Goal: Information Seeking & Learning: Find specific fact

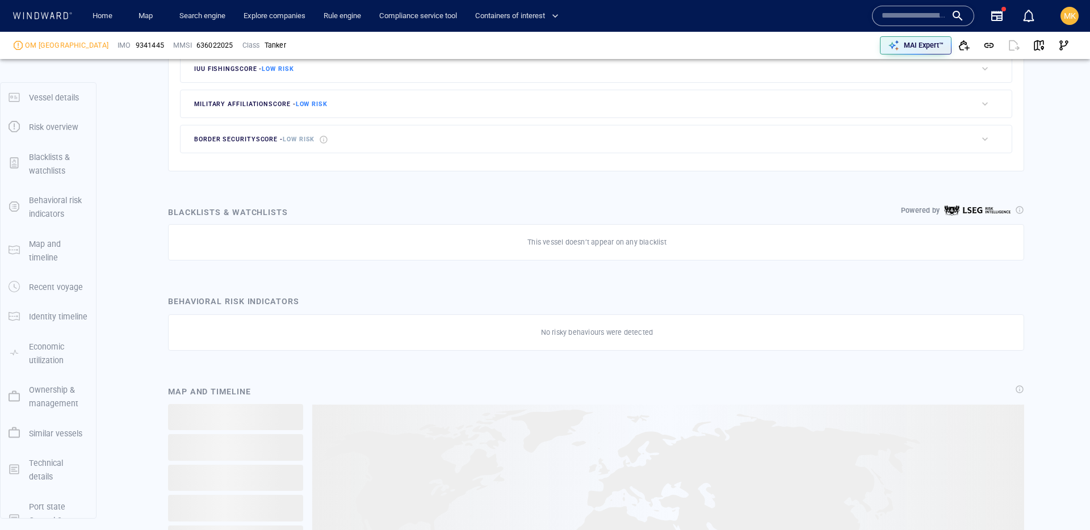
scroll to position [31, 0]
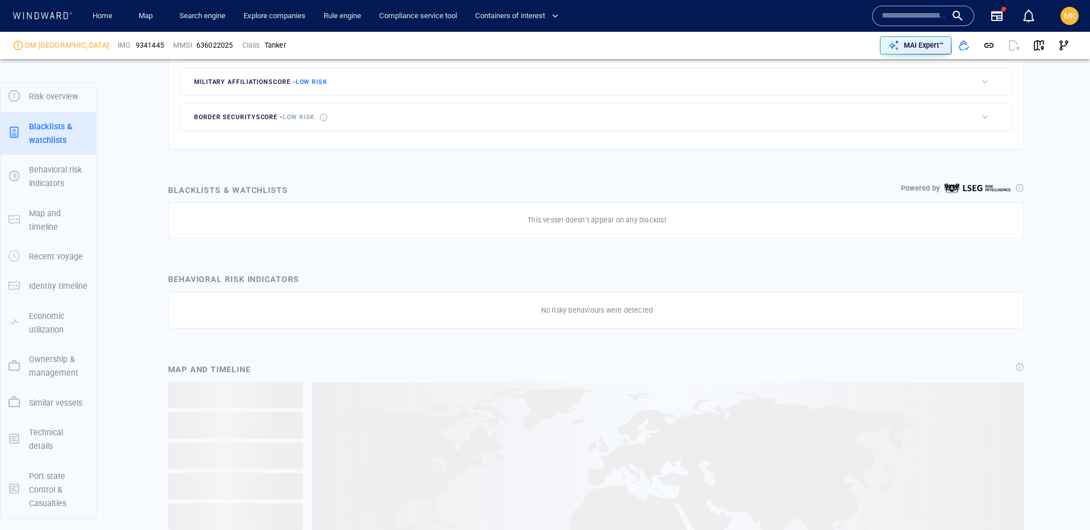
click at [49, 422] on div "Technical details" at bounding box center [58, 439] width 68 height 37
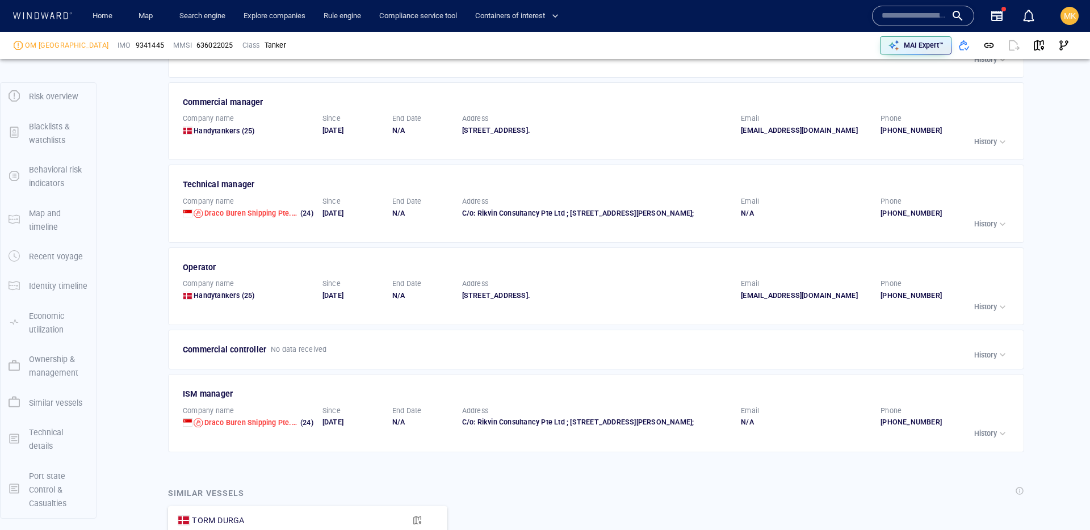
click at [49, 360] on p "Ownership & management" at bounding box center [58, 366] width 59 height 28
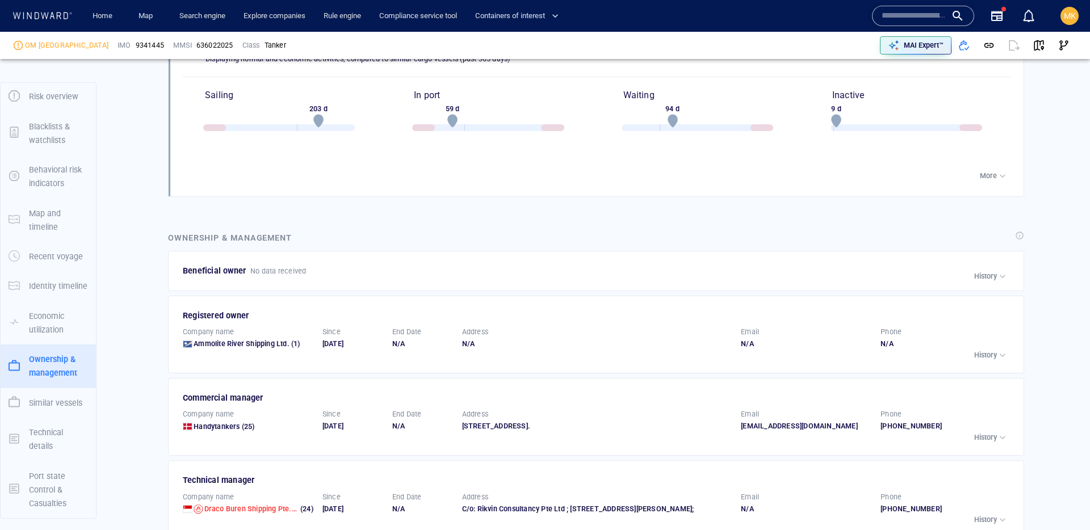
scroll to position [1563, 0]
click at [322, 275] on div "Beneficial owner No data received Company name Om Maritime Ltd (0) Since 10/11/…" at bounding box center [596, 270] width 856 height 40
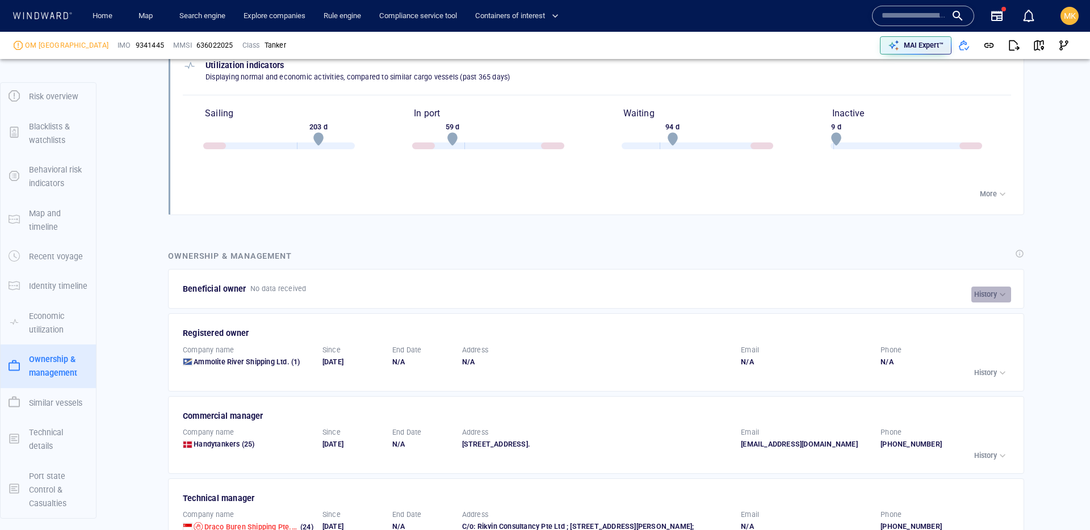
click at [991, 299] on div "History" at bounding box center [991, 294] width 34 height 11
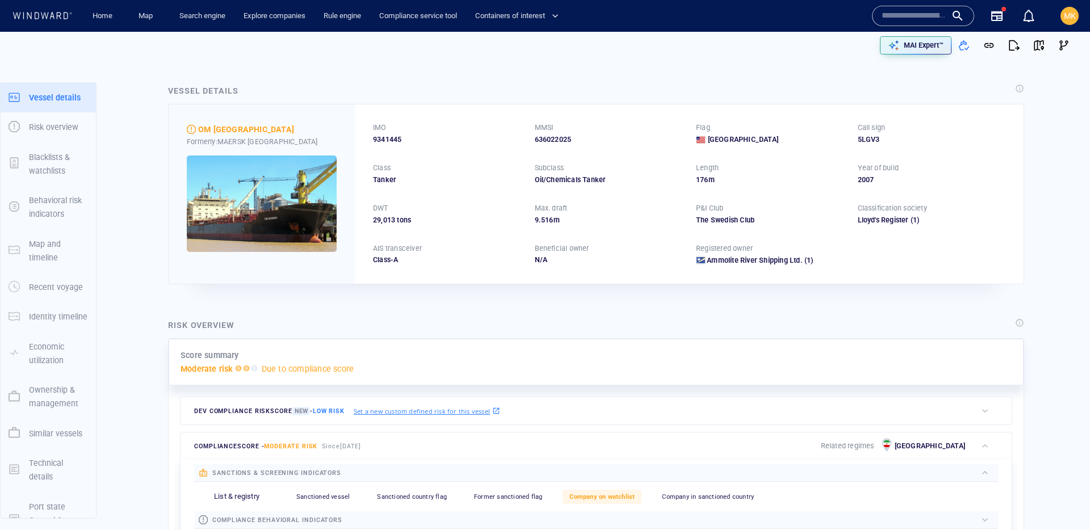
click at [60, 402] on p "Ownership & management" at bounding box center [58, 397] width 59 height 28
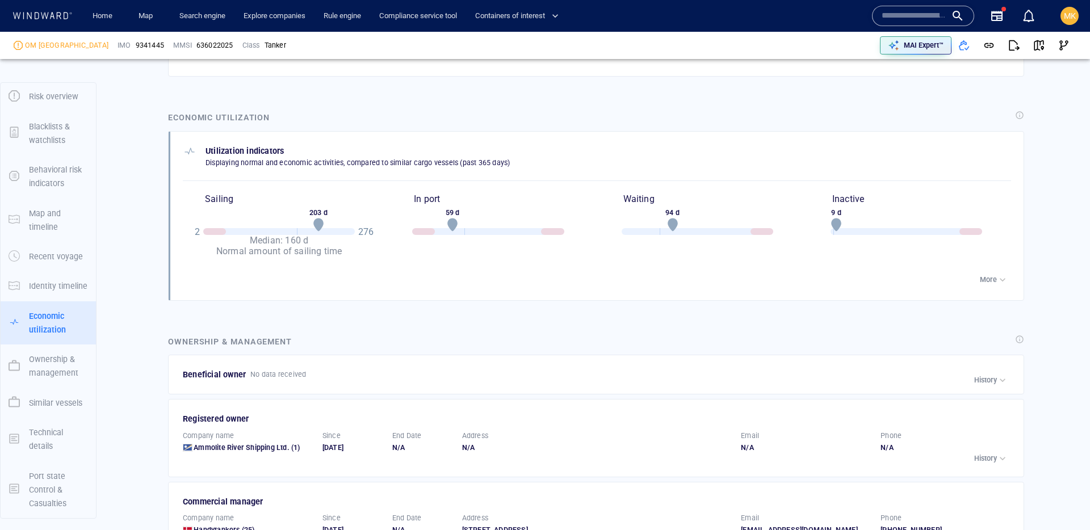
scroll to position [1579, 0]
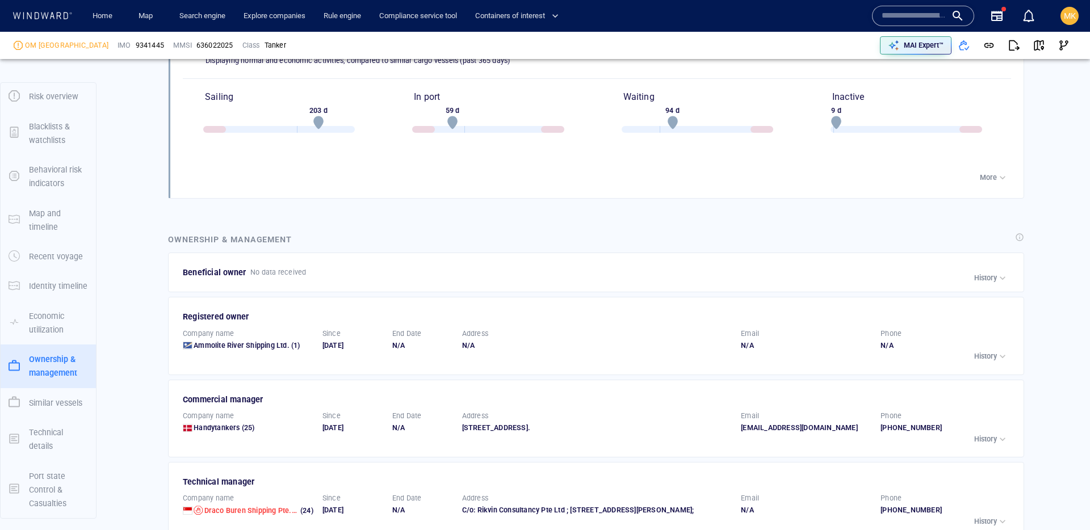
click at [319, 267] on div "Beneficial owner No data received" at bounding box center [596, 272] width 832 height 18
click at [992, 272] on div "History" at bounding box center [991, 277] width 34 height 11
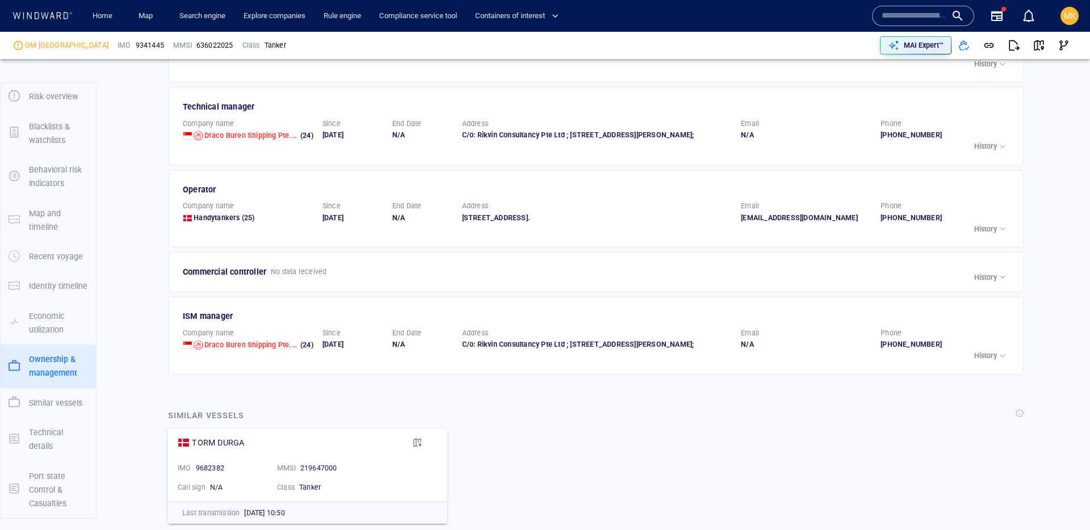
scroll to position [2108, 0]
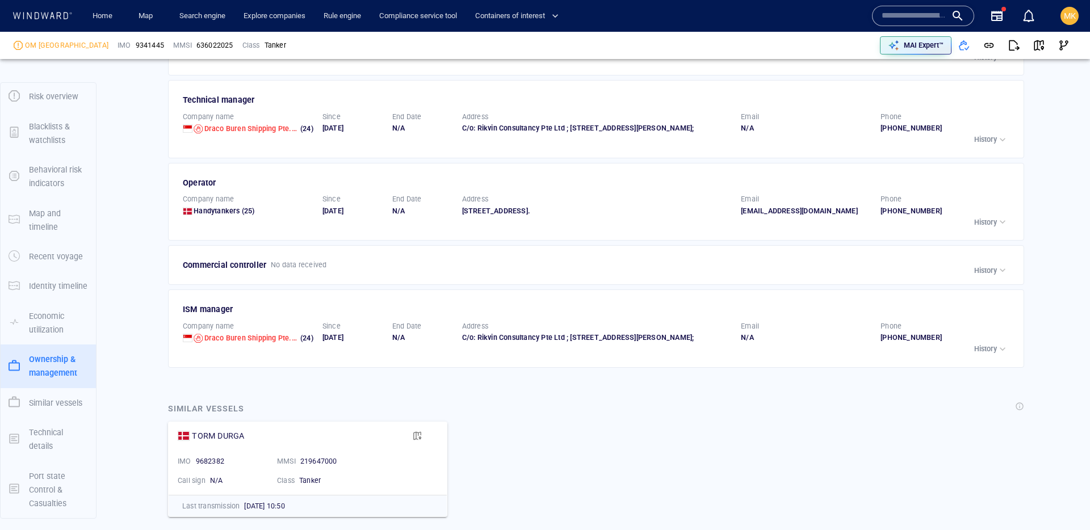
click at [984, 266] on p "History" at bounding box center [985, 271] width 23 height 10
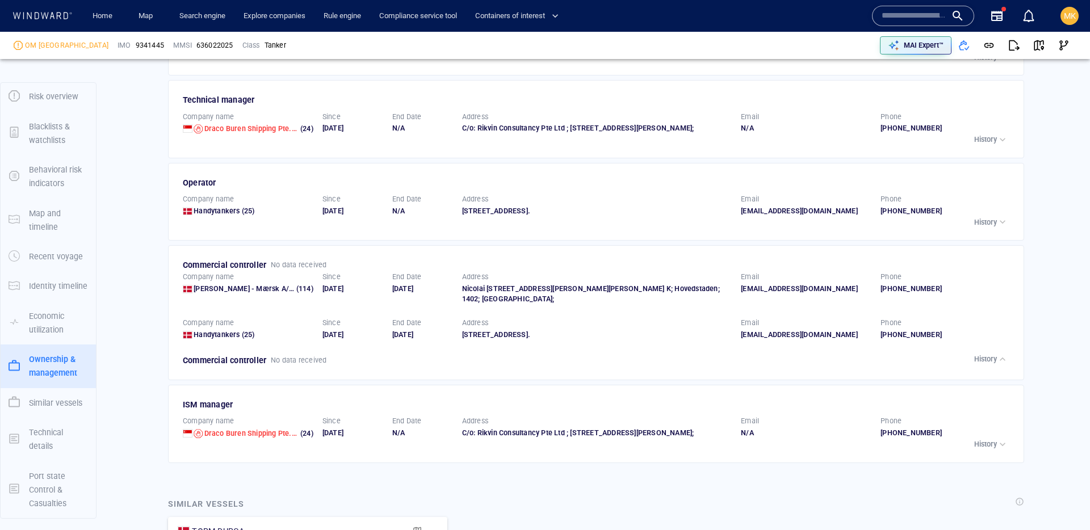
click at [986, 221] on div "Operator Company name Handytankers (25) Since 10/11/2024 End Date N/A Address E…" at bounding box center [596, 202] width 856 height 78
click at [986, 217] on p "History" at bounding box center [985, 222] width 23 height 10
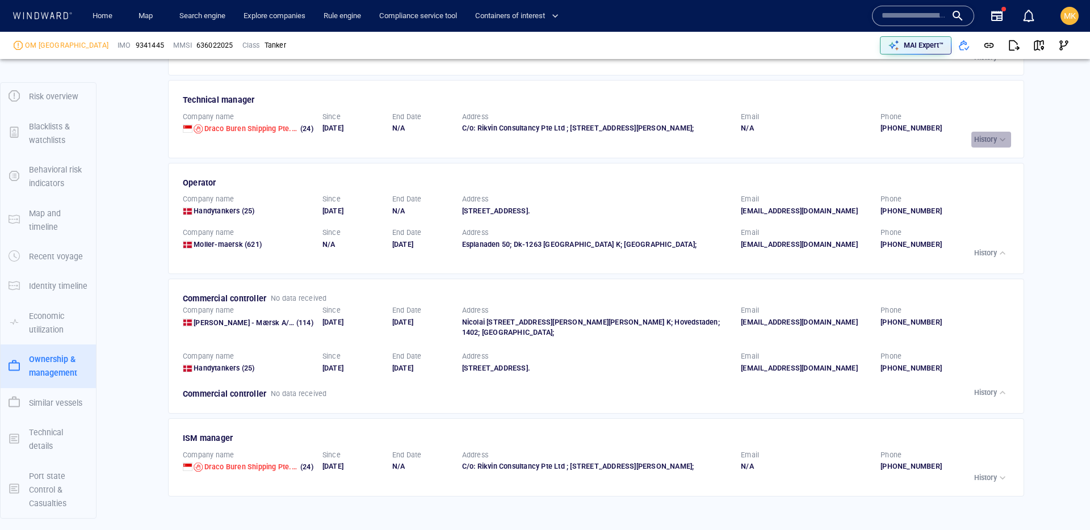
click at [979, 134] on p "History" at bounding box center [985, 139] width 23 height 10
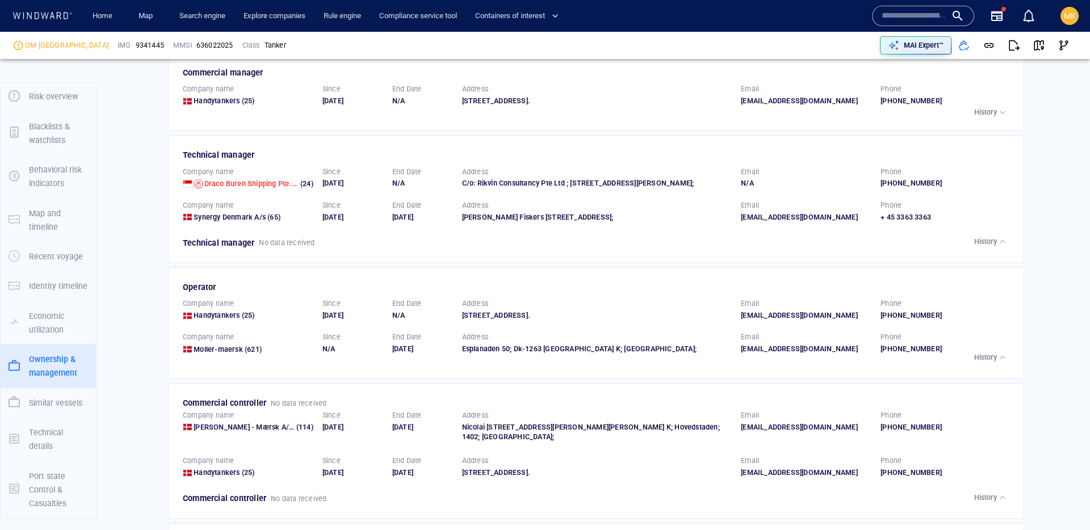
scroll to position [2034, 0]
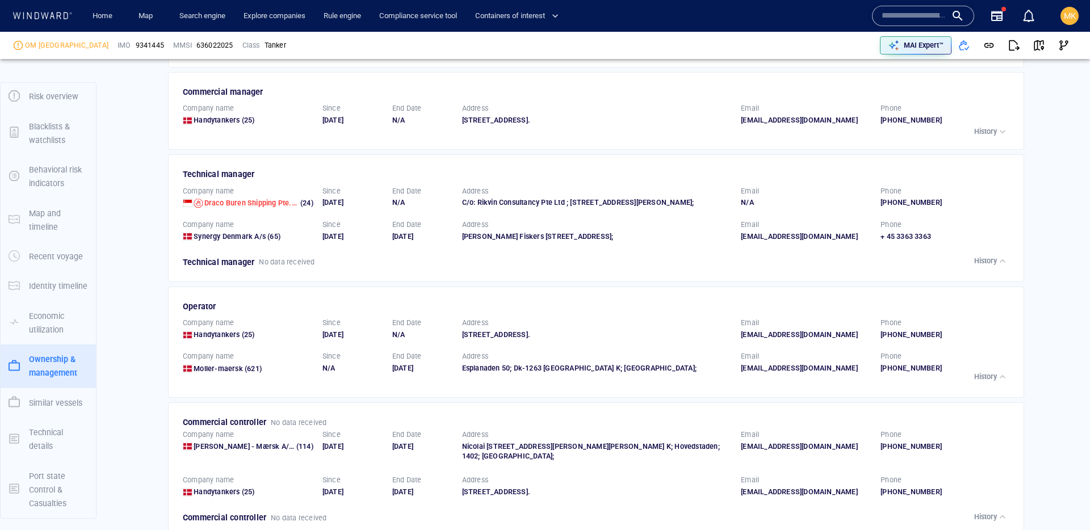
click at [1000, 126] on div "button" at bounding box center [1001, 131] width 11 height 11
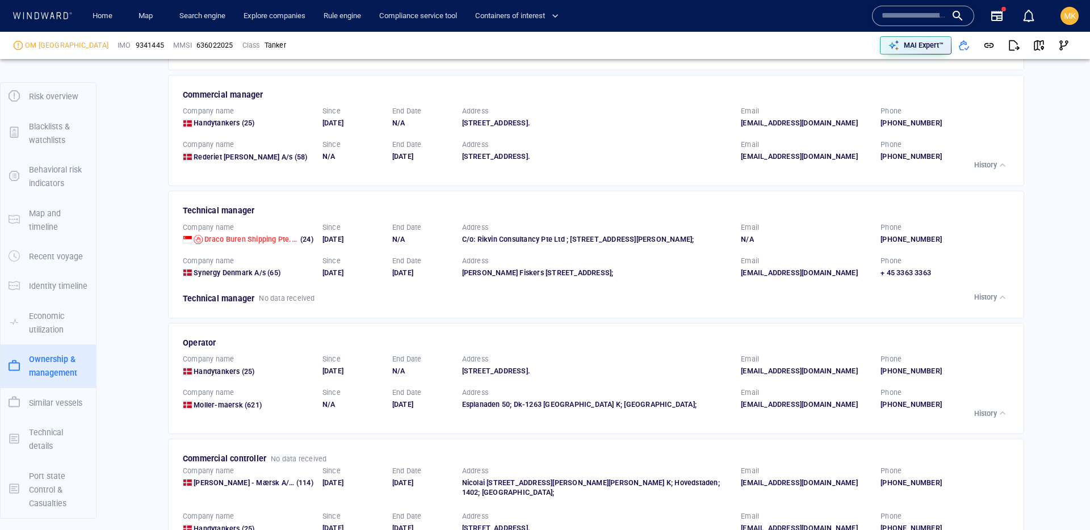
scroll to position [1953, 0]
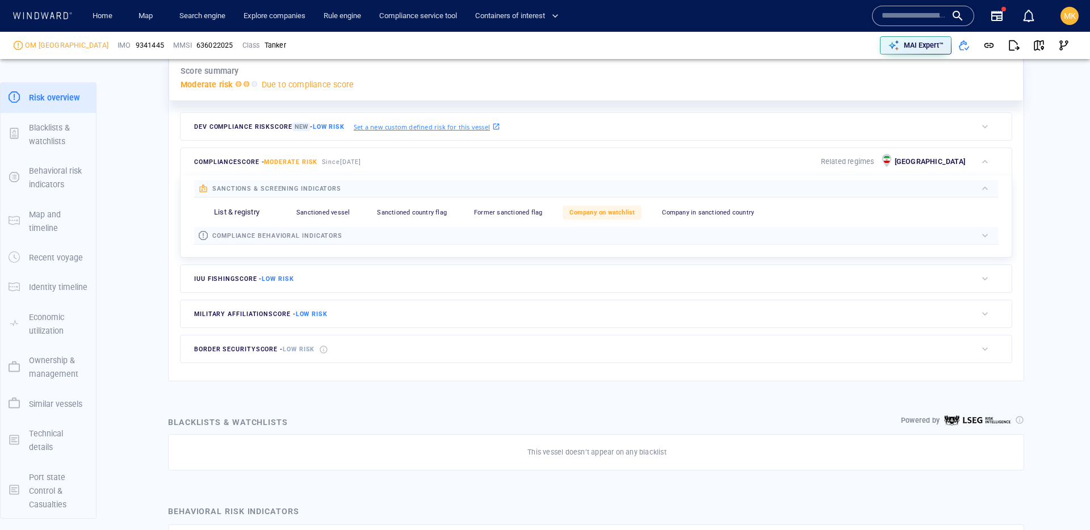
scroll to position [31, 0]
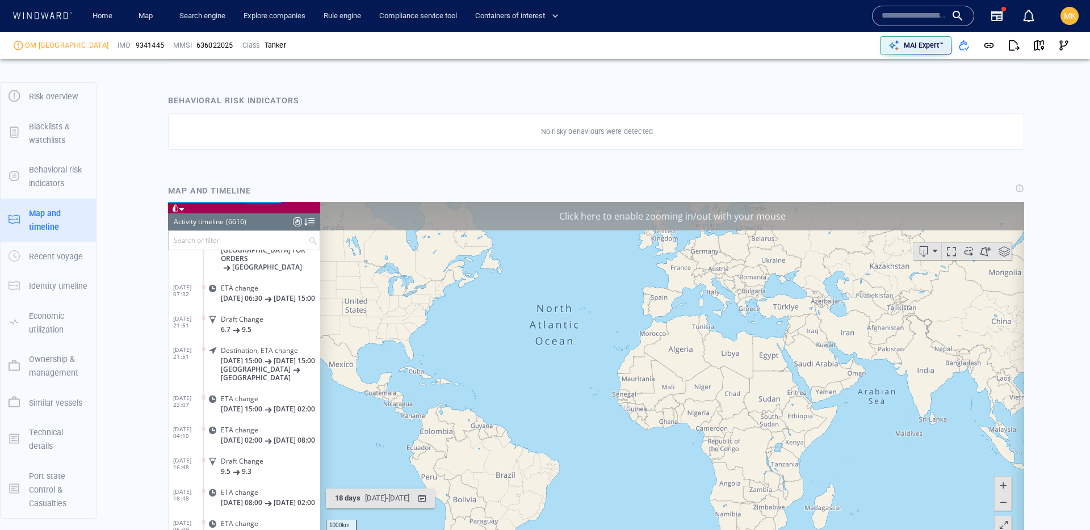
click at [40, 364] on p "Ownership & management" at bounding box center [58, 366] width 59 height 28
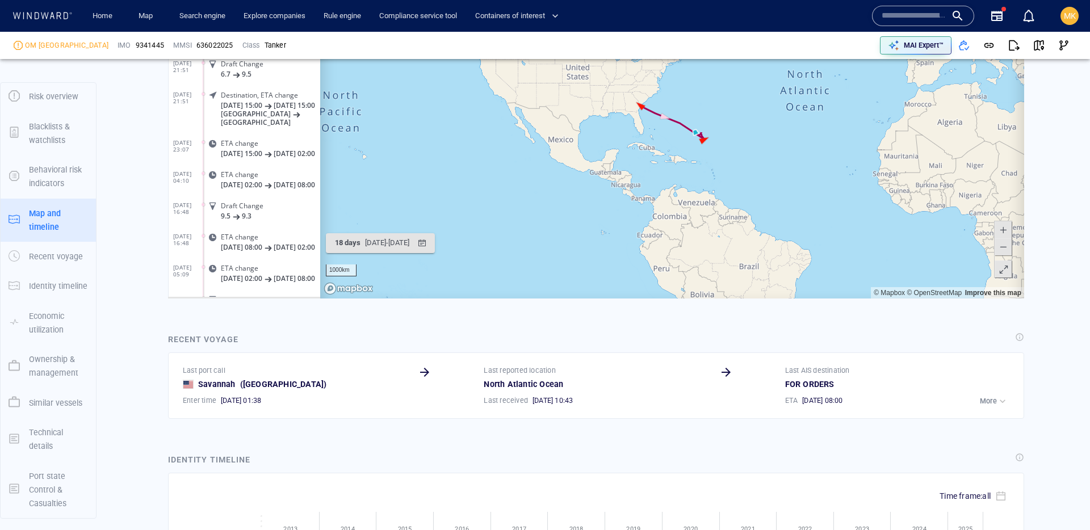
scroll to position [206190, 0]
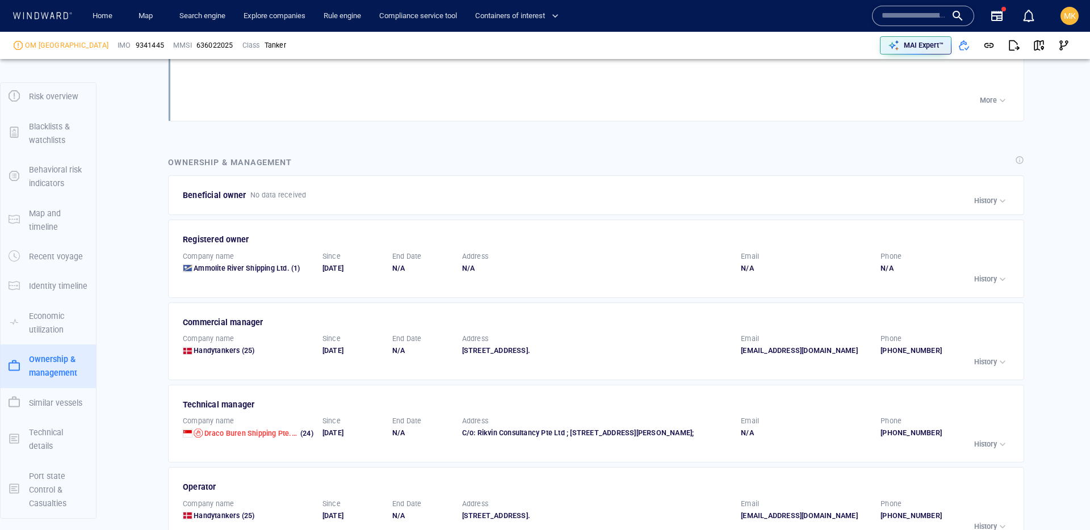
scroll to position [1656, 0]
drag, startPoint x: 695, startPoint y: 167, endPoint x: 689, endPoint y: 169, distance: 6.5
click at [695, 167] on div "Ownership & management" at bounding box center [596, 163] width 860 height 20
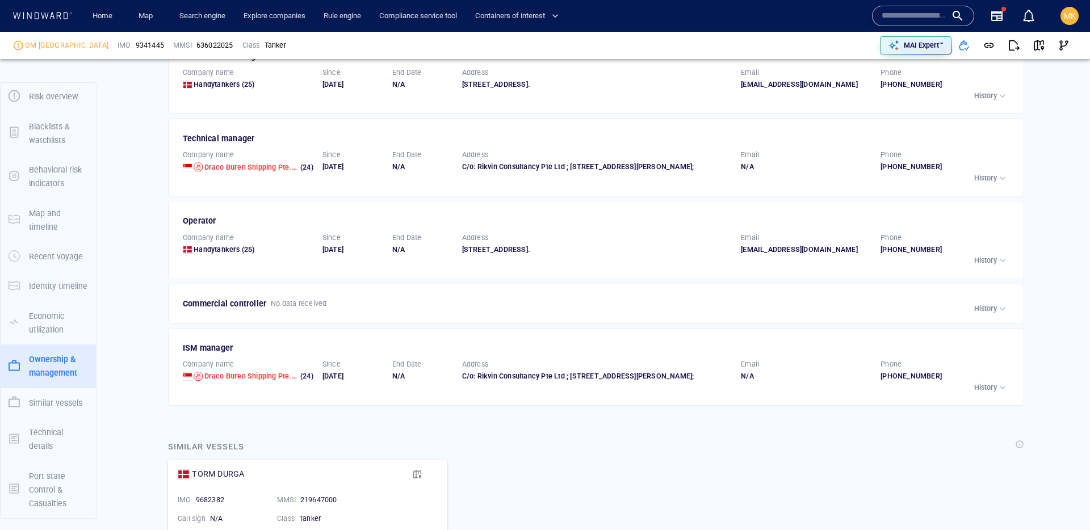
scroll to position [1929, 0]
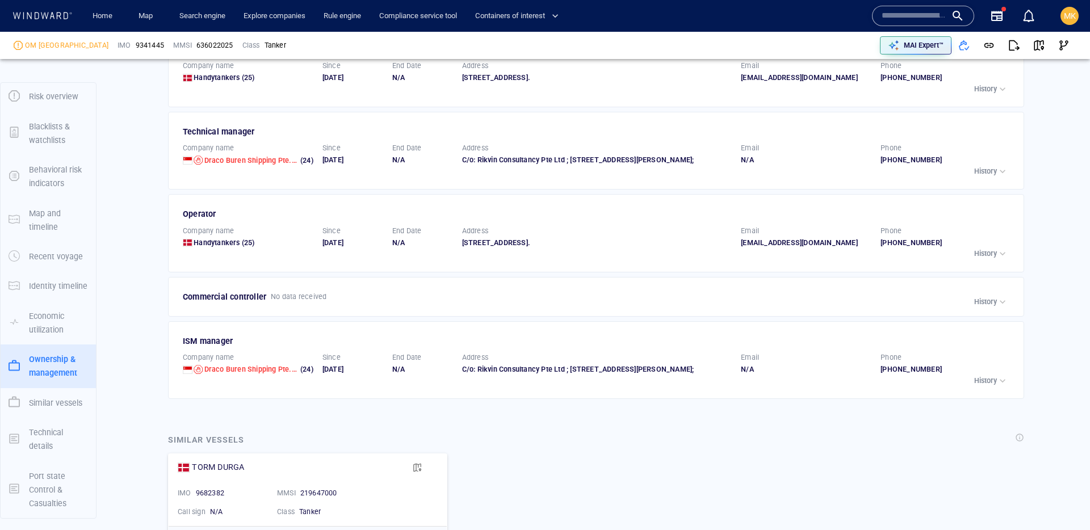
drag, startPoint x: 359, startPoint y: 369, endPoint x: 324, endPoint y: 373, distance: 35.4
click at [324, 373] on div "[DATE]" at bounding box center [352, 369] width 61 height 10
click at [369, 372] on div "[DATE]" at bounding box center [352, 369] width 61 height 10
click at [136, 49] on span "9341445" at bounding box center [150, 45] width 28 height 10
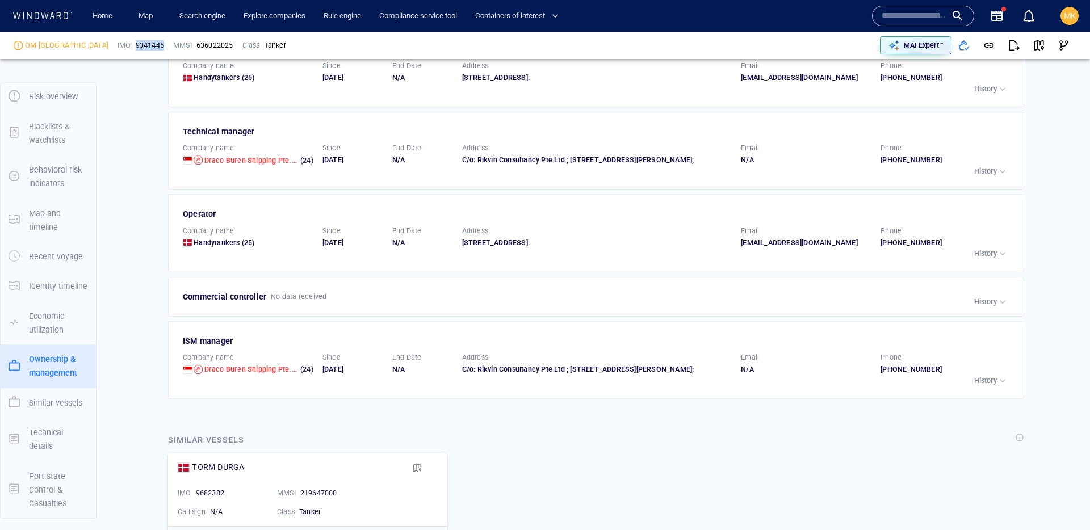
copy span "9341445"
click at [136, 44] on span "9341445" at bounding box center [150, 45] width 28 height 10
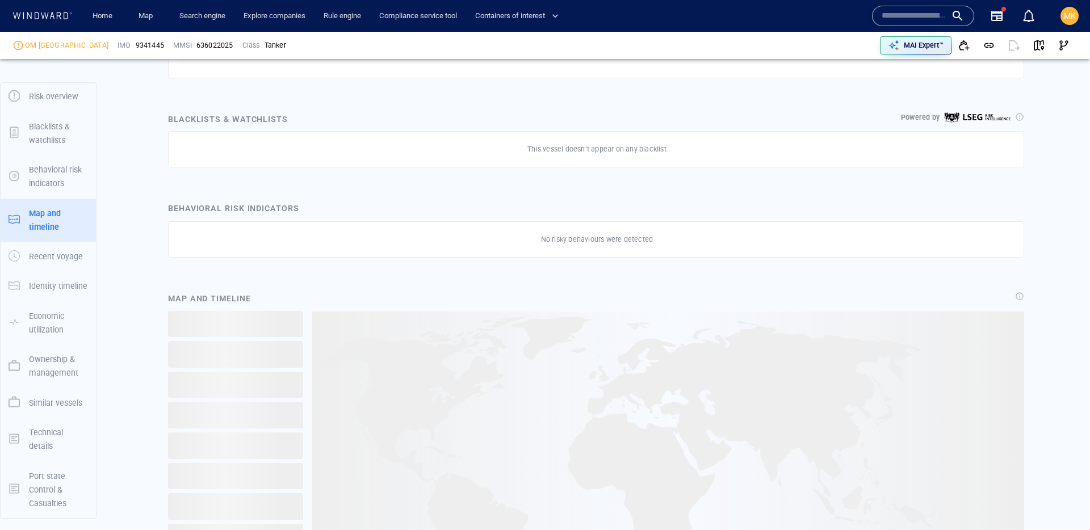
scroll to position [717, 0]
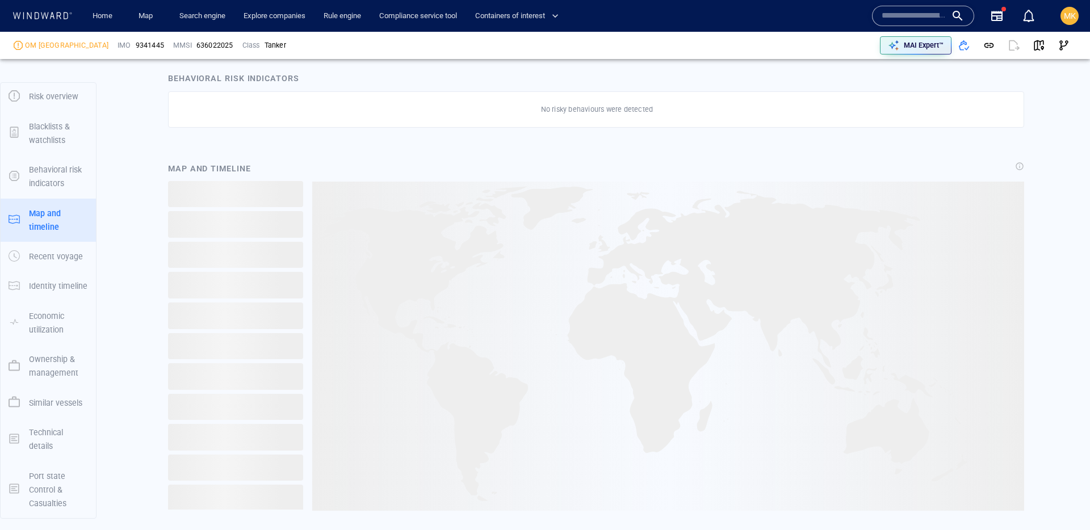
click at [47, 364] on p "Ownership & management" at bounding box center [58, 366] width 59 height 28
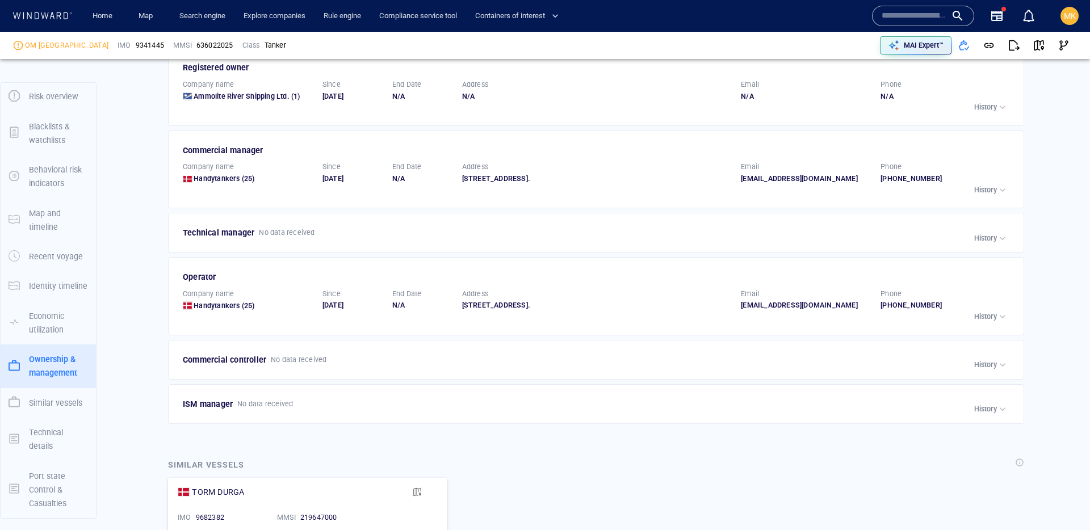
scroll to position [1862, 0]
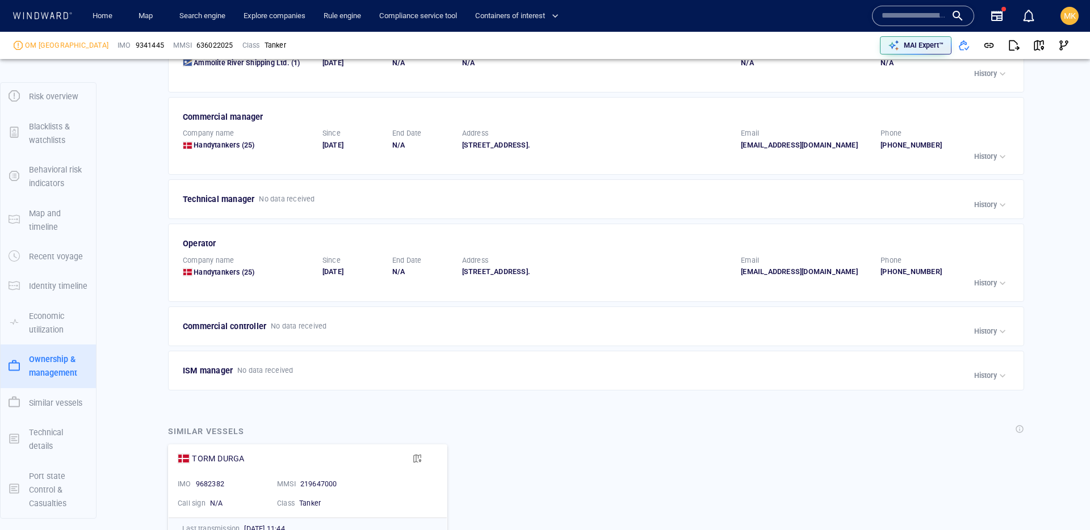
click at [295, 197] on p "No data received" at bounding box center [287, 199] width 56 height 10
click at [985, 199] on div "History" at bounding box center [991, 204] width 34 height 11
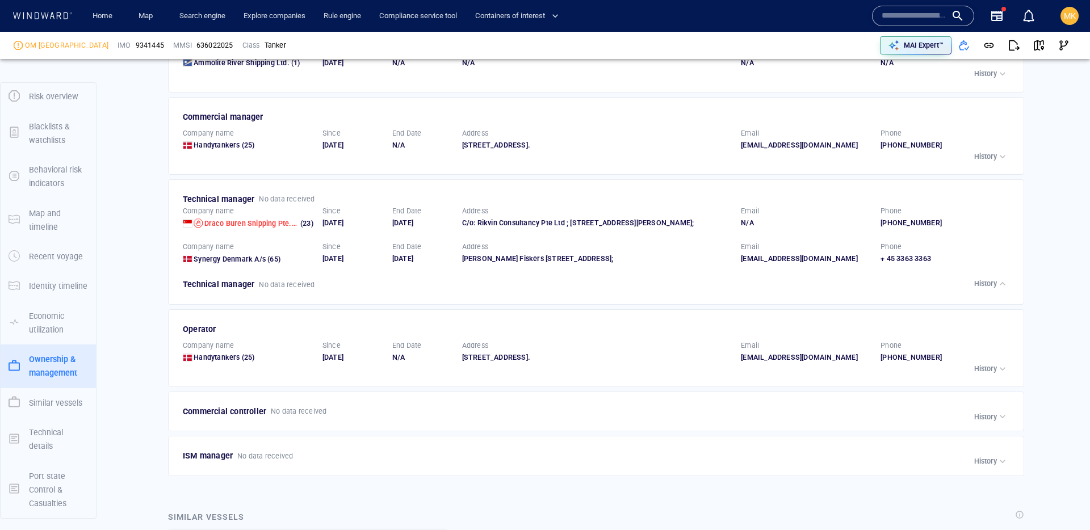
click at [976, 259] on div "+ 45 3363 3363" at bounding box center [945, 259] width 131 height 10
click at [978, 282] on p "History" at bounding box center [985, 284] width 23 height 10
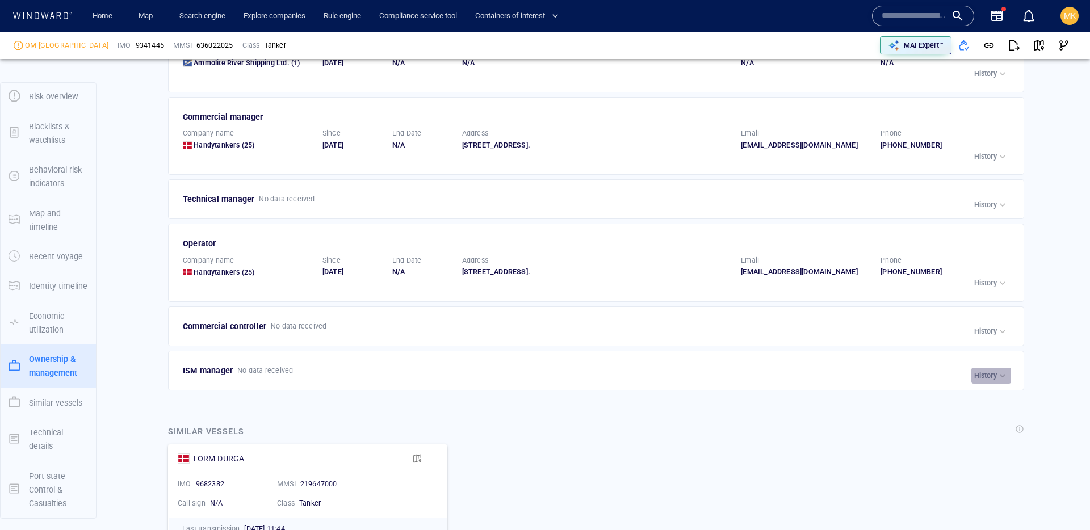
click at [1000, 380] on div "button" at bounding box center [1001, 375] width 11 height 11
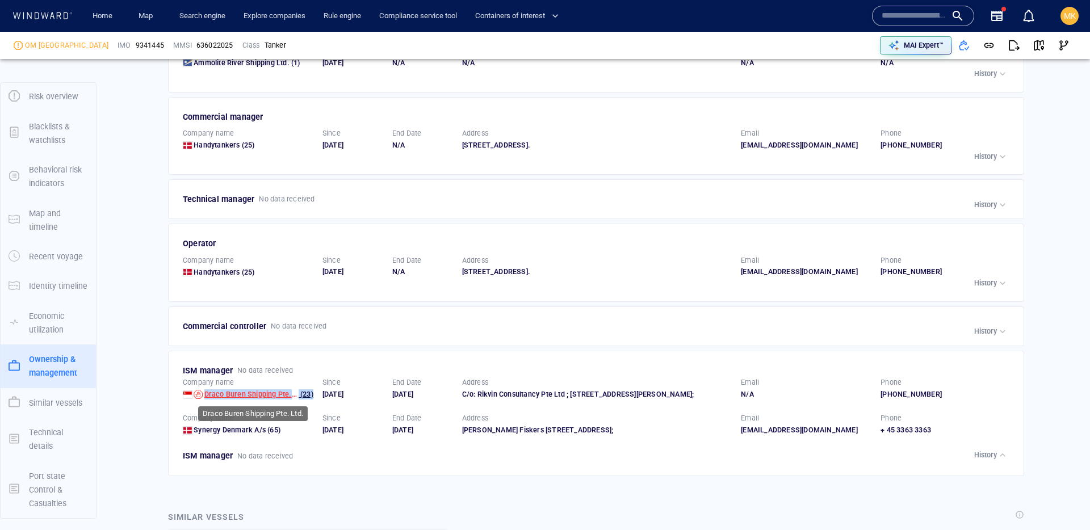
copy div "Draco Buren Shipping Pte. Ltd. (23)"
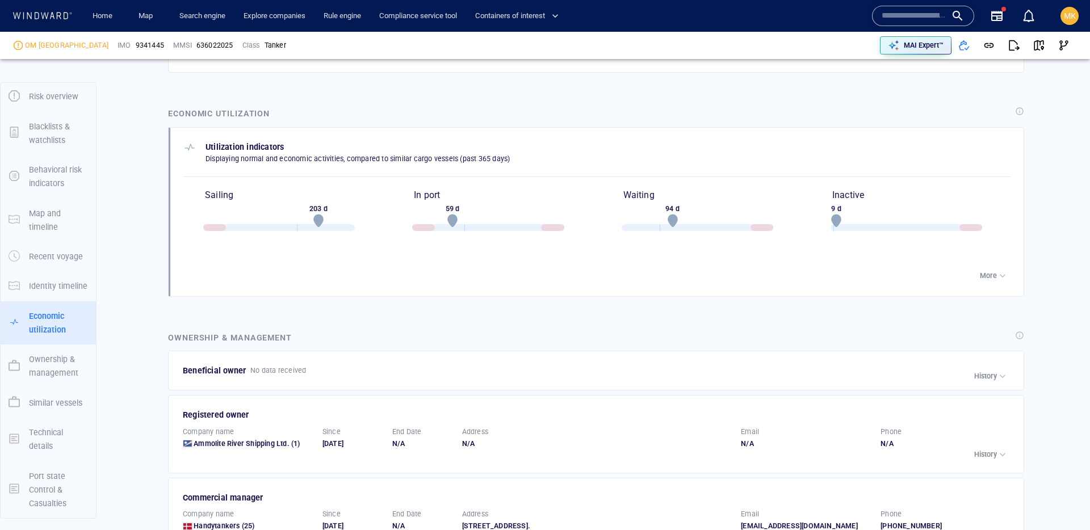
scroll to position [1498, 0]
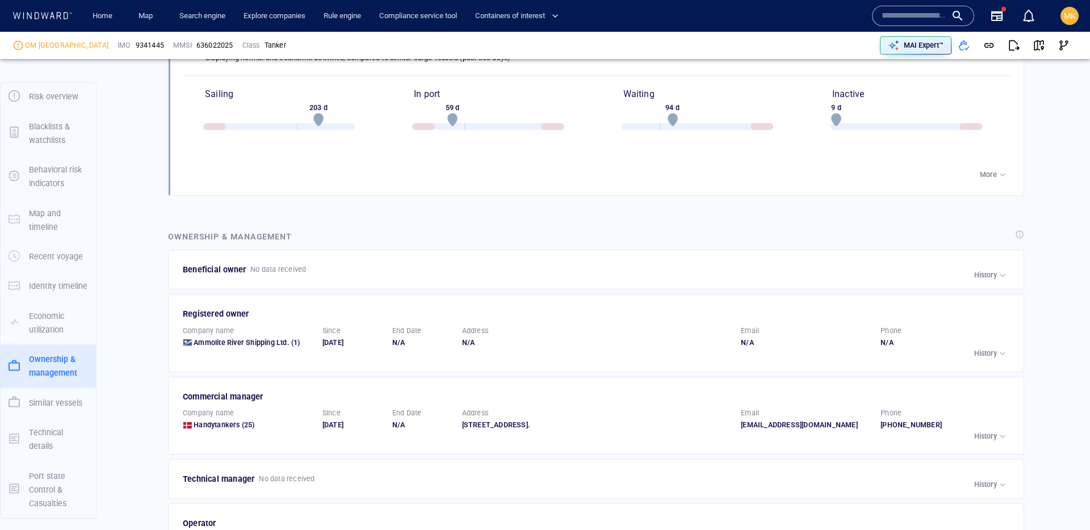
scroll to position [1591, 0]
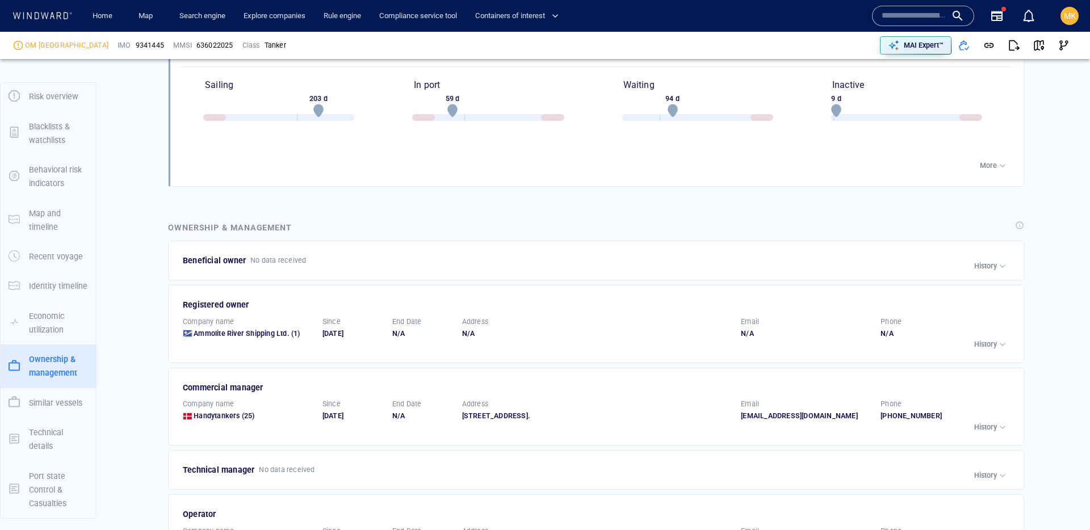
click at [927, 25] on div at bounding box center [923, 16] width 102 height 20
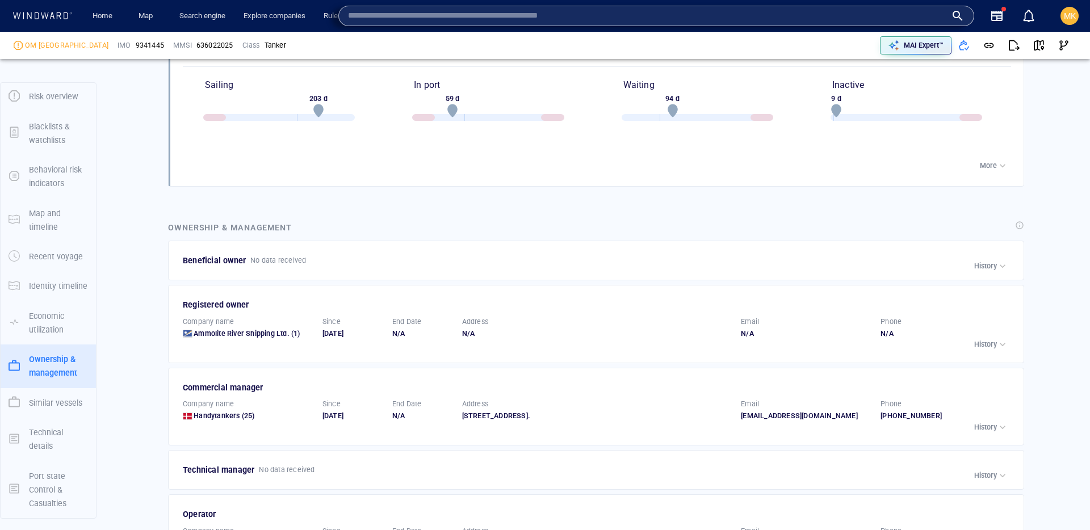
click at [931, 12] on input "text" at bounding box center [647, 15] width 598 height 17
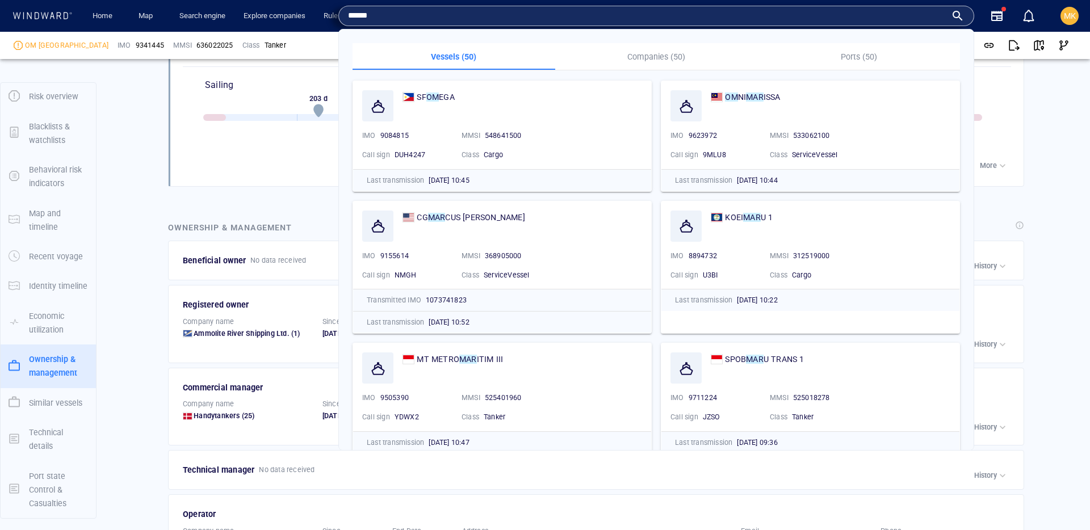
type input "******"
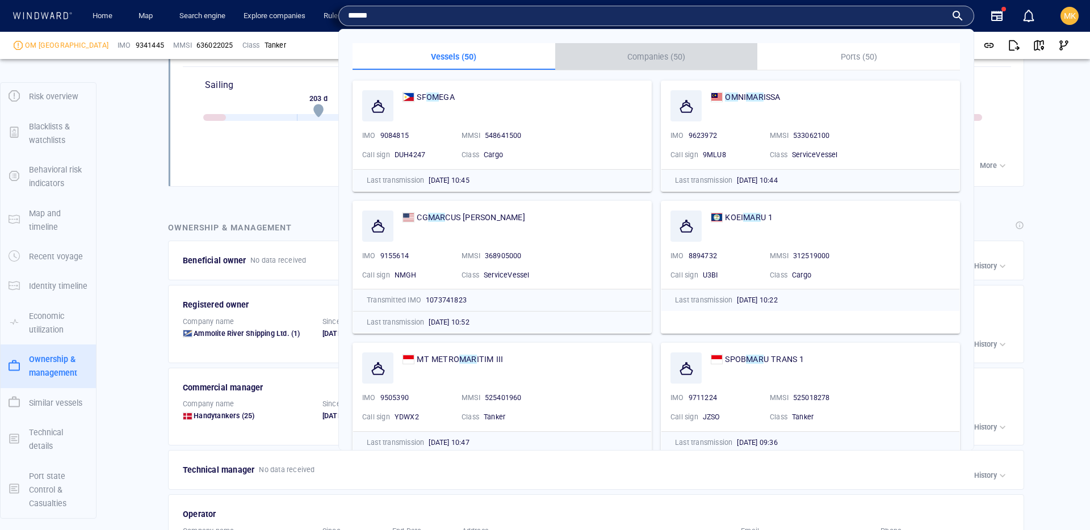
click at [639, 54] on p "Companies (50)" at bounding box center [656, 57] width 189 height 14
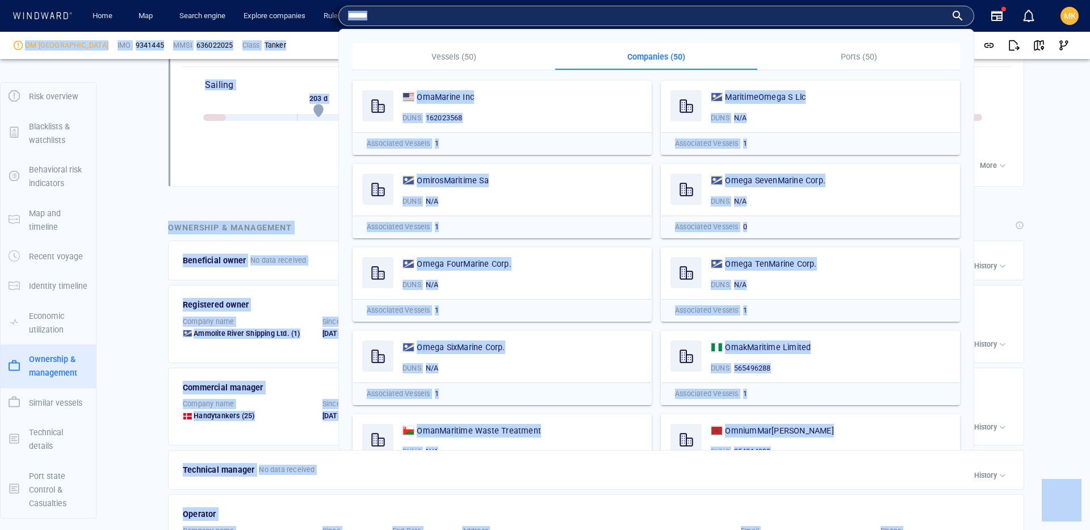
click at [576, 18] on input "******" at bounding box center [647, 15] width 598 height 17
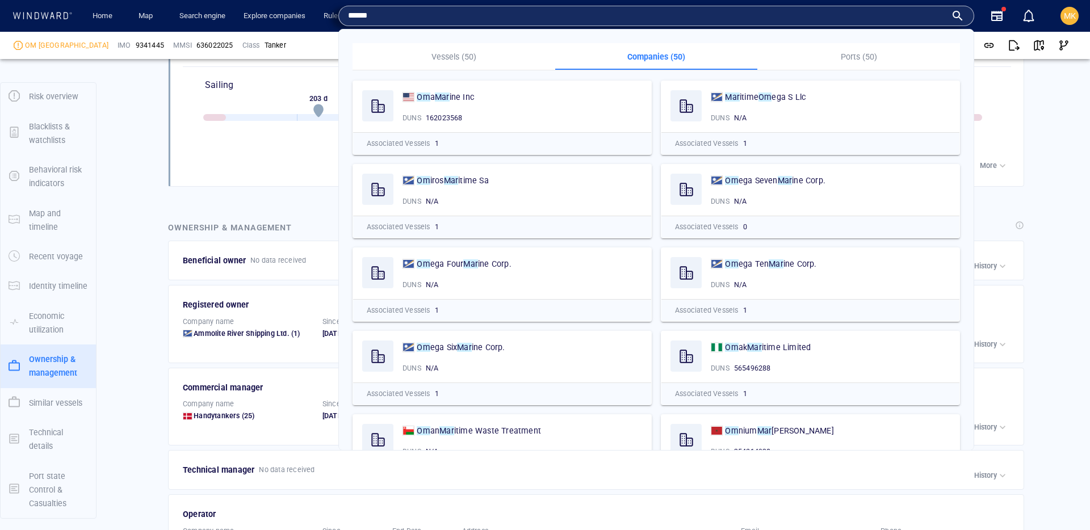
paste input "**********"
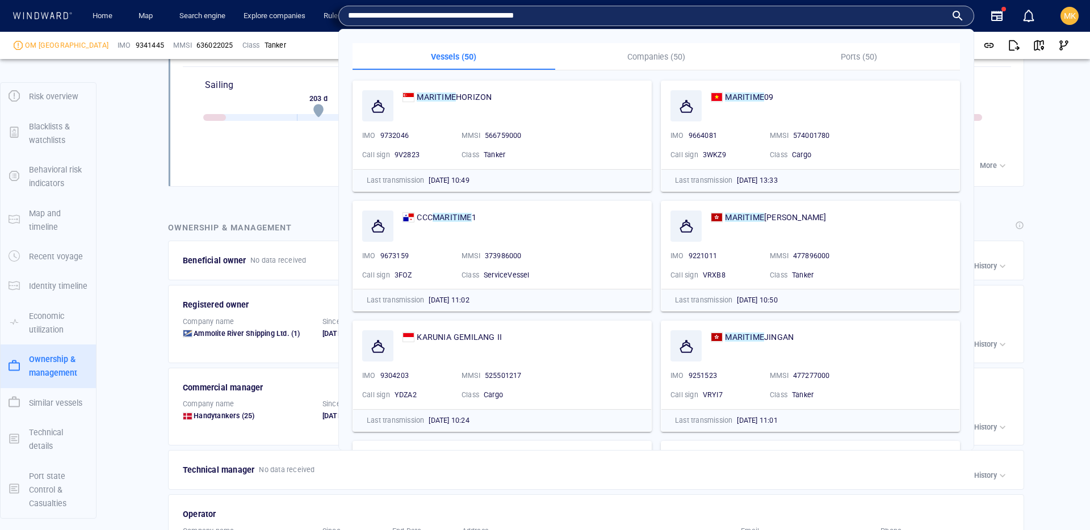
click at [426, 18] on input "**********" at bounding box center [647, 15] width 598 height 17
type input "**********"
click at [646, 57] on p "Companies (50)" at bounding box center [656, 57] width 189 height 14
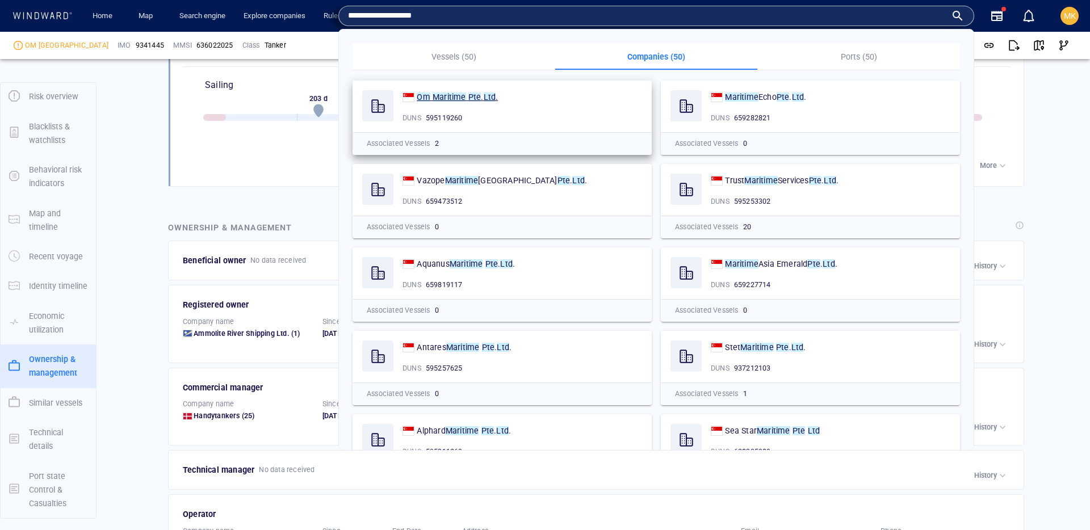
click at [483, 91] on p "Om Maritime Pte . Ltd ." at bounding box center [457, 97] width 81 height 14
